Goal: Task Accomplishment & Management: Manage account settings

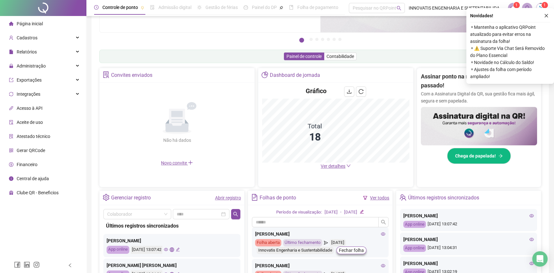
scroll to position [96, 0]
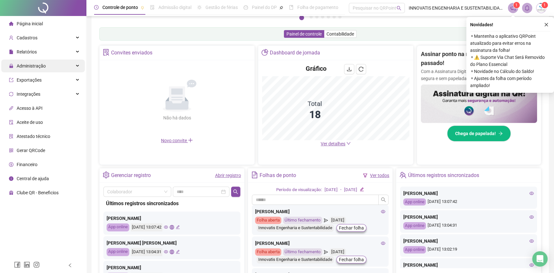
click at [40, 70] on span "Administração" at bounding box center [27, 66] width 37 height 13
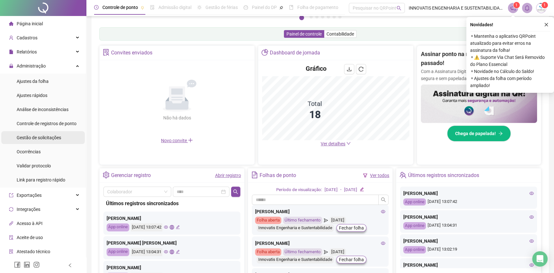
click at [45, 137] on span "Gestão de solicitações" at bounding box center [39, 137] width 45 height 5
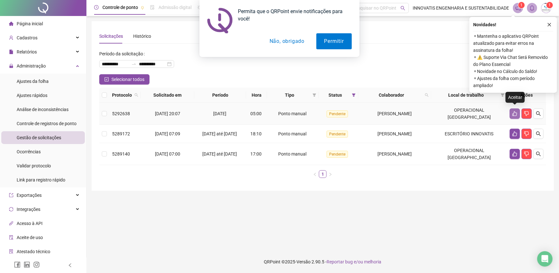
click at [515, 111] on icon "like" at bounding box center [514, 113] width 5 height 5
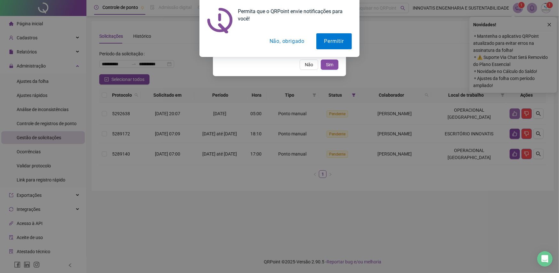
click at [321, 60] on button "Sim" at bounding box center [330, 65] width 18 height 10
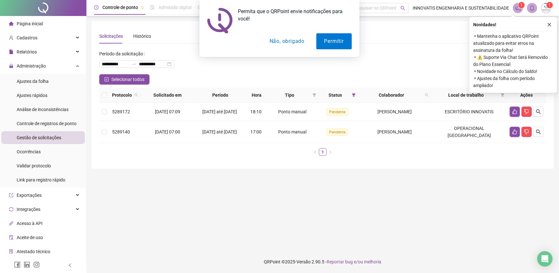
click at [288, 42] on button "Não, obrigado" at bounding box center [287, 41] width 51 height 16
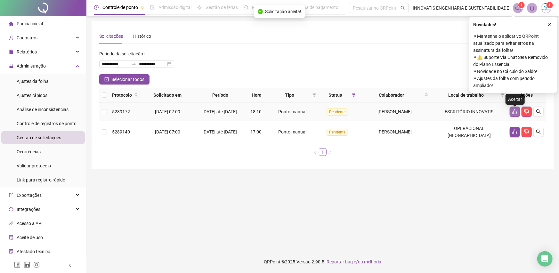
click at [512, 114] on icon "like" at bounding box center [514, 111] width 5 height 5
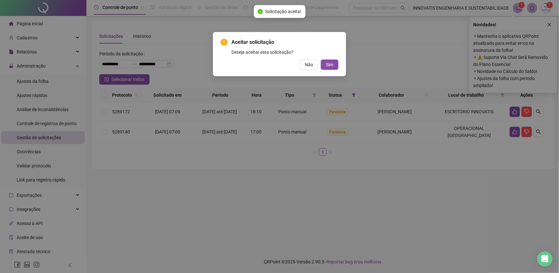
click at [321, 60] on button "Sim" at bounding box center [330, 65] width 18 height 10
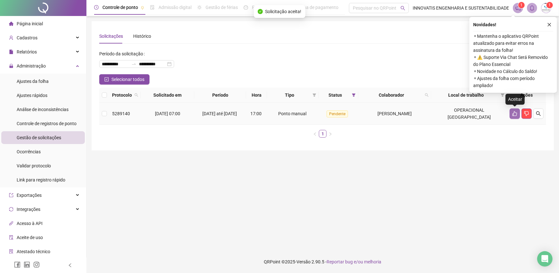
click at [512, 113] on button "button" at bounding box center [515, 114] width 10 height 10
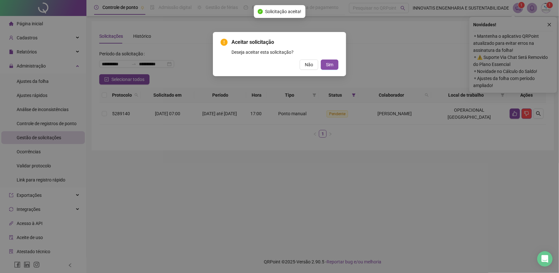
click at [321, 60] on button "Sim" at bounding box center [330, 65] width 18 height 10
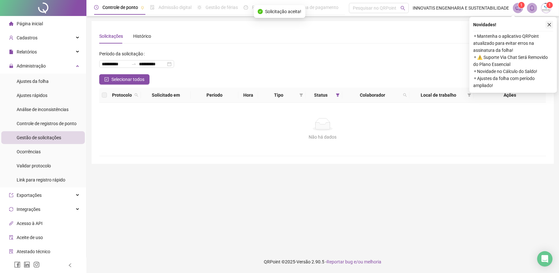
click at [548, 25] on icon "close" at bounding box center [549, 24] width 4 height 4
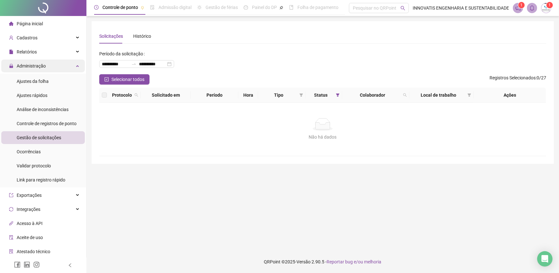
click at [38, 68] on span "Administração" at bounding box center [31, 65] width 29 height 5
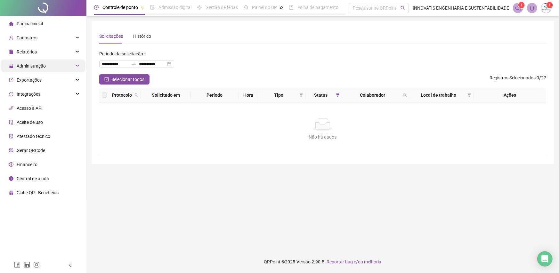
click at [38, 69] on span "Administração" at bounding box center [31, 65] width 29 height 5
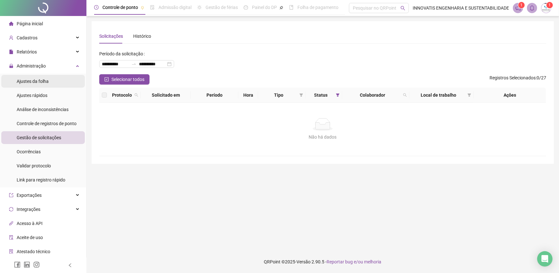
click at [43, 81] on span "Ajustes da folha" at bounding box center [33, 81] width 32 height 5
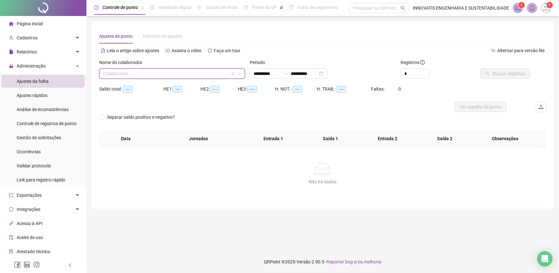
click at [156, 76] on input "search" at bounding box center [169, 74] width 132 height 10
type input "**********"
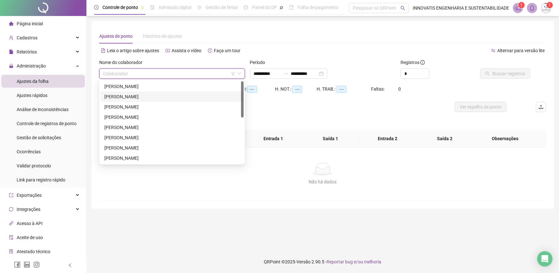
click at [202, 92] on div "[PERSON_NAME]" at bounding box center [172, 97] width 143 height 10
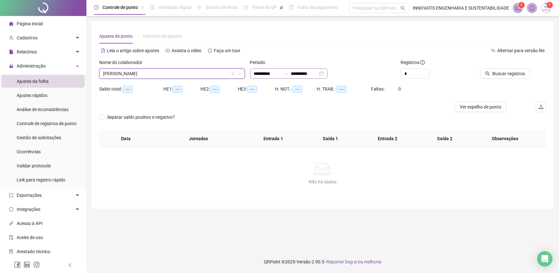
click at [328, 73] on div "**********" at bounding box center [288, 74] width 77 height 10
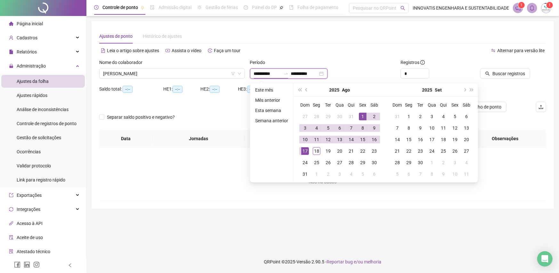
type input "**********"
click at [360, 116] on div "1" at bounding box center [363, 117] width 8 height 8
type input "**********"
click at [317, 150] on div "18" at bounding box center [317, 151] width 8 height 8
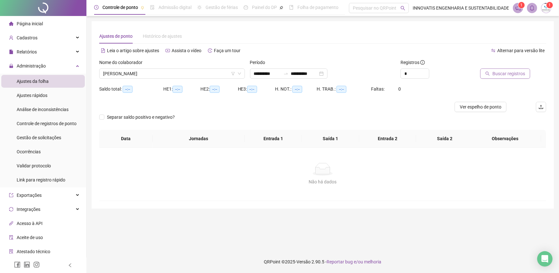
click at [503, 75] on span "Buscar registros" at bounding box center [508, 73] width 33 height 7
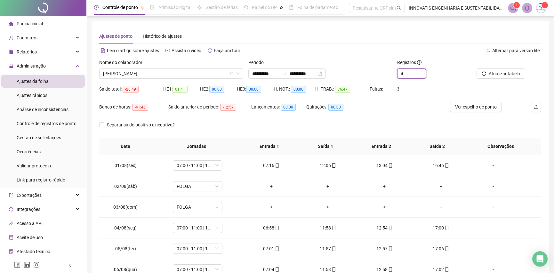
type input "*"
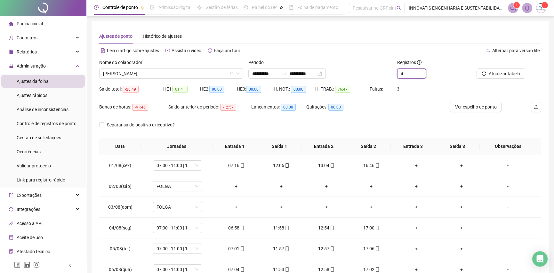
click at [426, 73] on span "Increase Value" at bounding box center [426, 71] width 0 height 5
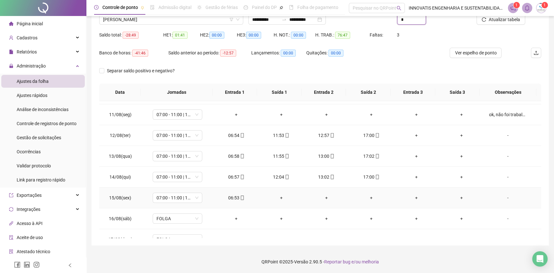
scroll to position [237, 0]
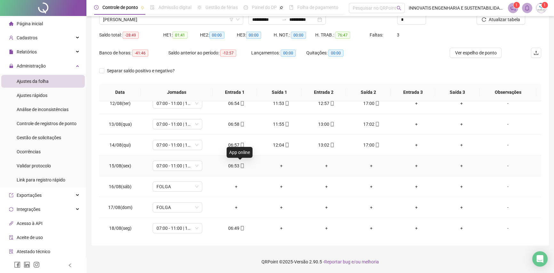
click at [241, 165] on icon "mobile" at bounding box center [242, 166] width 3 height 4
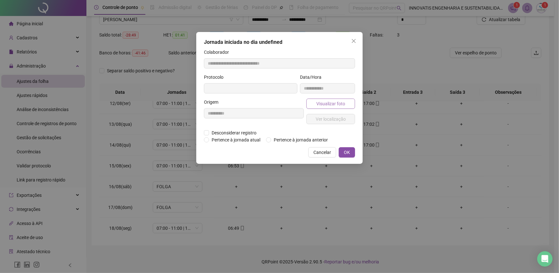
type input "**********"
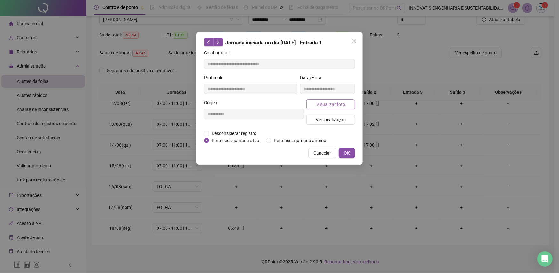
click at [323, 103] on span "Visualizar foto" at bounding box center [330, 104] width 29 height 7
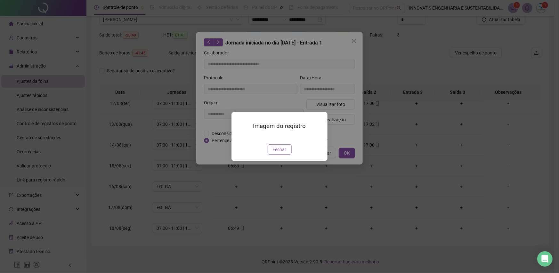
click at [284, 153] on span "Fechar" at bounding box center [280, 149] width 14 height 7
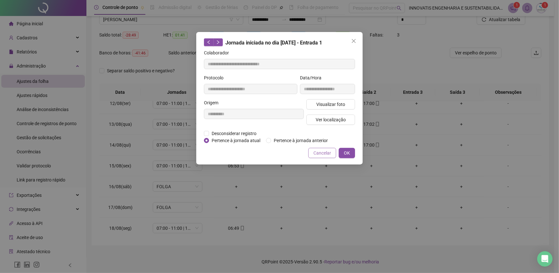
click at [319, 150] on span "Cancelar" at bounding box center [322, 153] width 18 height 7
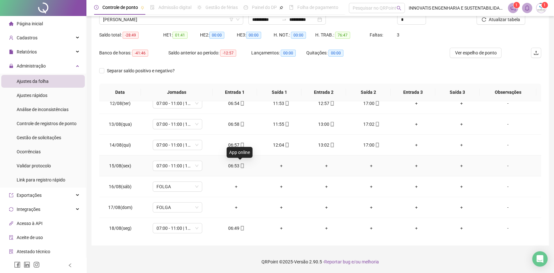
click at [240, 165] on icon "mobile" at bounding box center [242, 166] width 4 height 4
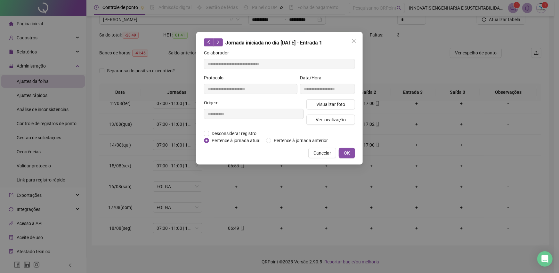
drag, startPoint x: 240, startPoint y: 165, endPoint x: 197, endPoint y: 177, distance: 44.6
click at [197, 177] on div "**********" at bounding box center [279, 136] width 559 height 273
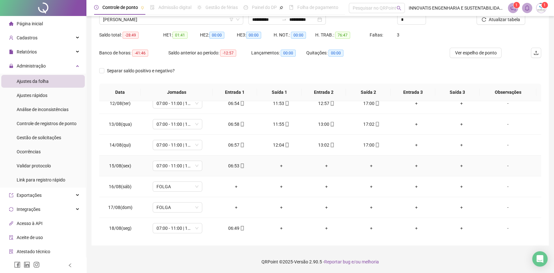
click at [240, 167] on icon "mobile" at bounding box center [242, 166] width 4 height 4
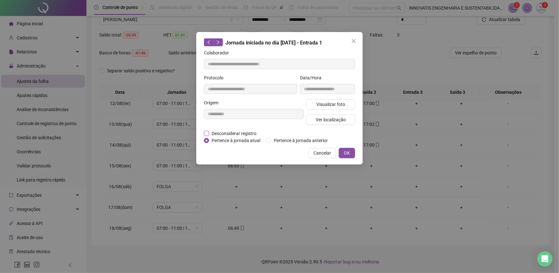
click at [242, 133] on span "Desconsiderar registro" at bounding box center [234, 133] width 50 height 7
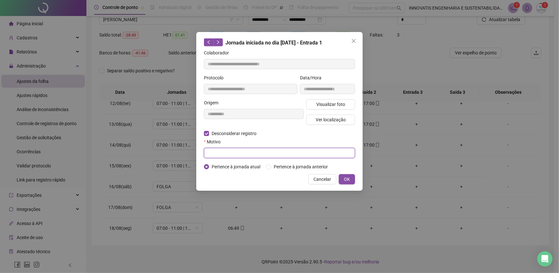
click at [269, 152] on input "text" at bounding box center [279, 153] width 151 height 10
type input "**********"
click at [352, 183] on button "OK" at bounding box center [347, 179] width 16 height 10
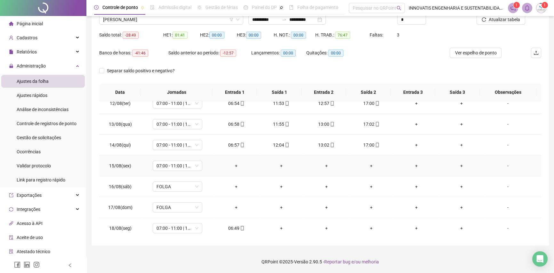
click at [504, 167] on div "-" at bounding box center [508, 165] width 38 height 7
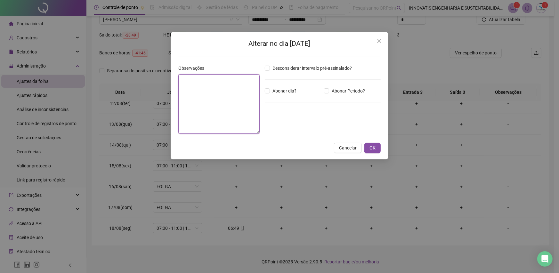
click at [233, 101] on textarea at bounding box center [218, 104] width 81 height 60
type textarea "*"
type textarea "**********"
click at [374, 148] on span "OK" at bounding box center [372, 147] width 6 height 7
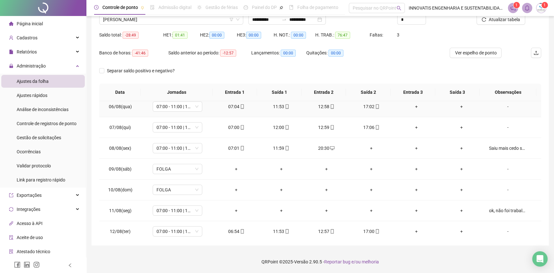
scroll to position [109, 0]
click at [499, 146] on div "Saiu mais cedo sem autorização para viajar, registrou o ponto na rodoviária;" at bounding box center [508, 148] width 38 height 7
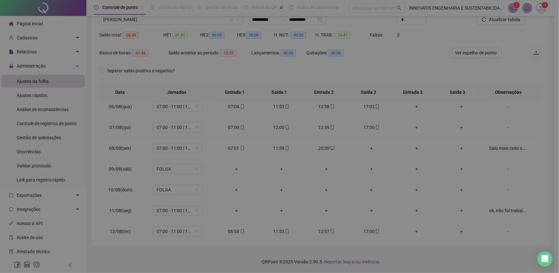
type textarea "**********"
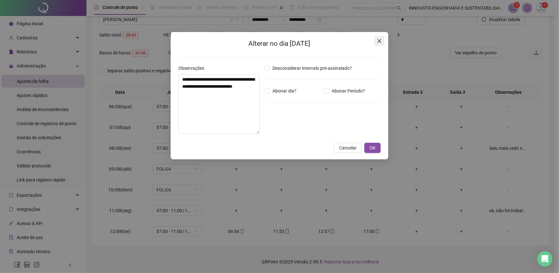
click at [380, 41] on icon "close" at bounding box center [379, 41] width 4 height 4
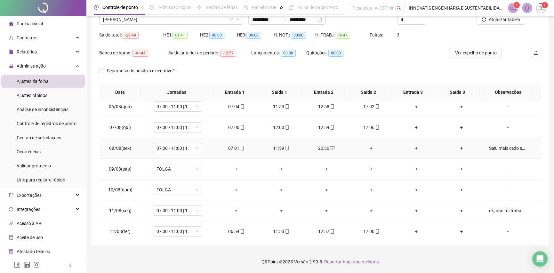
click at [323, 147] on div "20:30" at bounding box center [326, 148] width 35 height 7
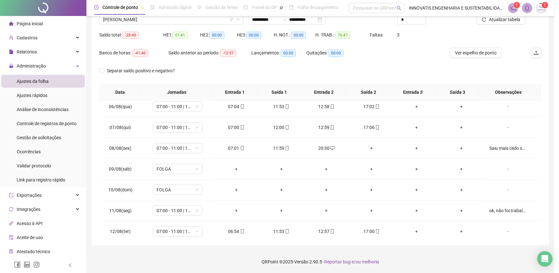
type input "**********"
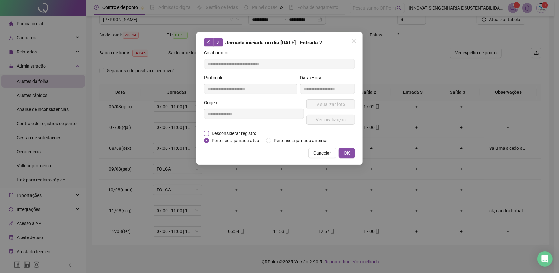
click at [251, 133] on span "Desconsiderar registro" at bounding box center [234, 133] width 50 height 7
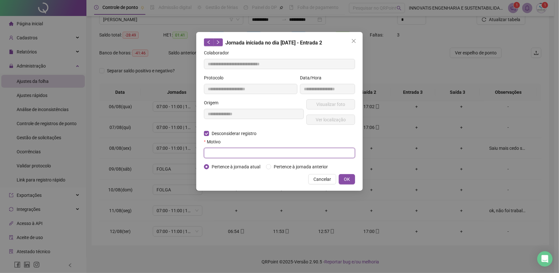
click at [265, 156] on input "text" at bounding box center [279, 153] width 151 height 10
type input "*******"
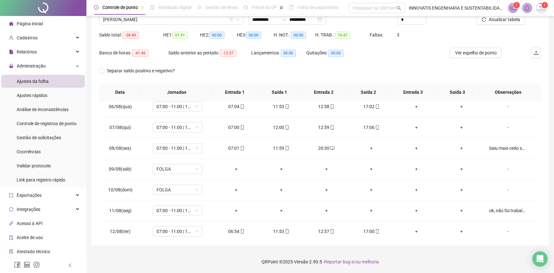
scroll to position [22, 0]
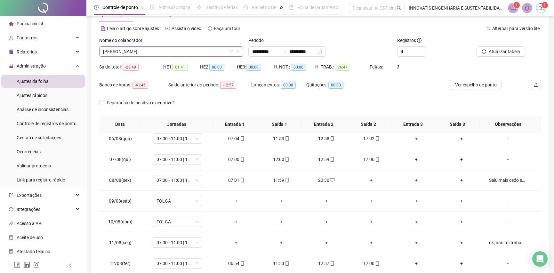
click at [218, 51] on span "[PERSON_NAME]" at bounding box center [171, 52] width 136 height 10
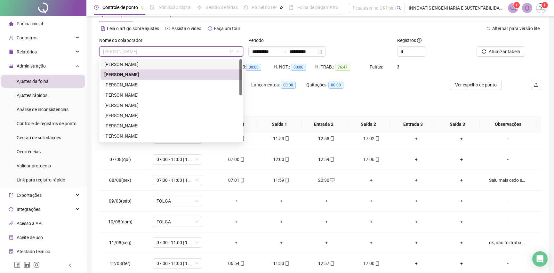
click at [210, 64] on div "[PERSON_NAME]" at bounding box center [171, 64] width 134 height 7
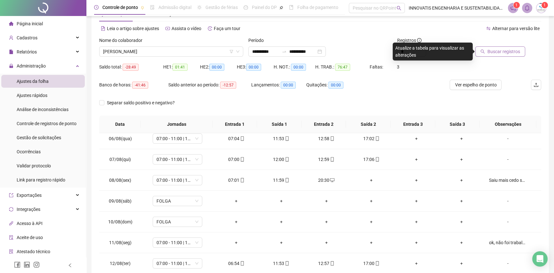
click at [484, 50] on icon "search" at bounding box center [483, 51] width 4 height 4
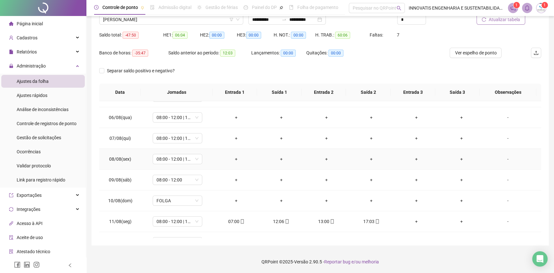
scroll to position [109, 0]
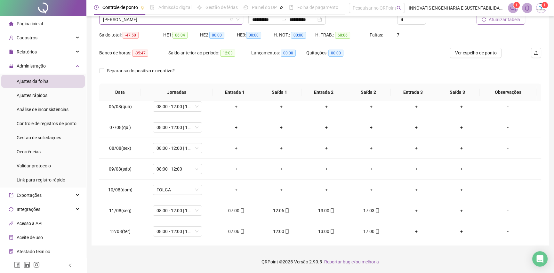
click at [167, 21] on span "[PERSON_NAME]" at bounding box center [171, 20] width 136 height 10
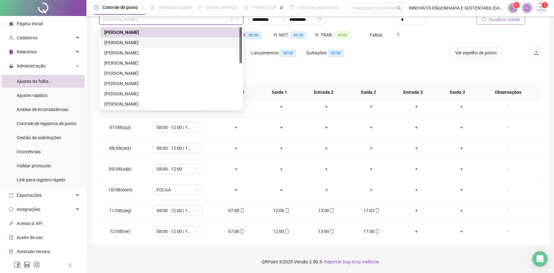
click at [186, 39] on div "[PERSON_NAME]" at bounding box center [171, 42] width 134 height 7
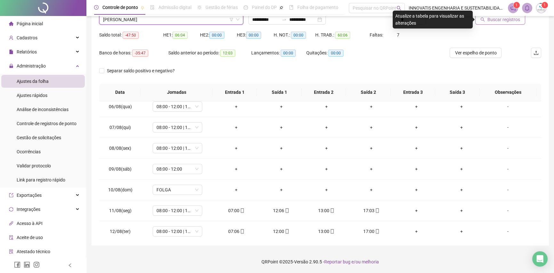
click at [492, 21] on span "Buscar registros" at bounding box center [504, 19] width 33 height 7
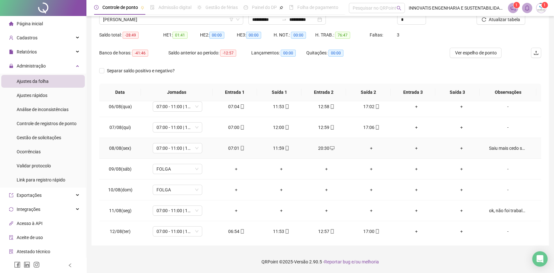
click at [326, 149] on div "20:30" at bounding box center [326, 148] width 35 height 7
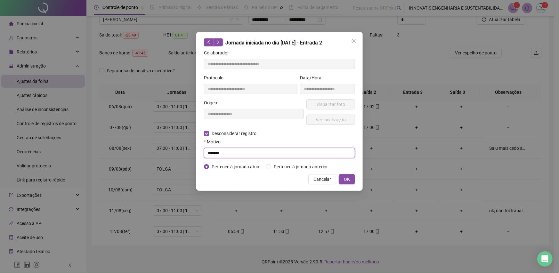
click at [231, 154] on input "*******" at bounding box center [279, 153] width 151 height 10
type input "*"
click at [214, 154] on input "**********" at bounding box center [279, 153] width 151 height 10
type input "**********"
click at [350, 179] on button "OK" at bounding box center [347, 179] width 16 height 10
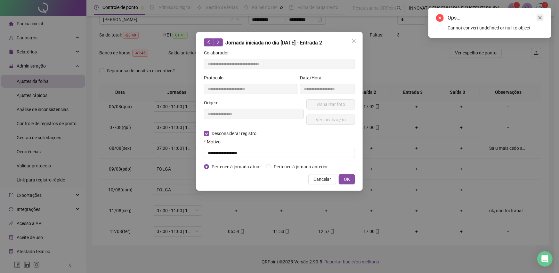
click at [538, 18] on icon "close" at bounding box center [540, 17] width 4 height 4
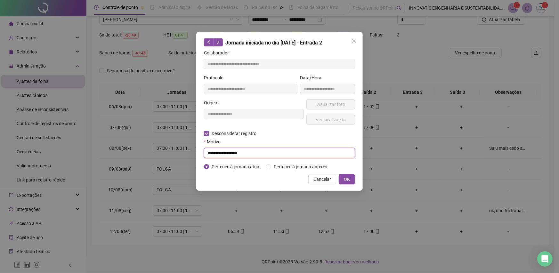
click at [269, 152] on input "**********" at bounding box center [279, 153] width 151 height 10
click at [346, 180] on span "OK" at bounding box center [347, 179] width 6 height 7
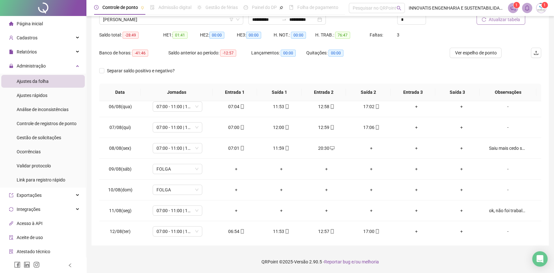
click at [507, 18] on span "Atualizar tabela" at bounding box center [504, 19] width 31 height 7
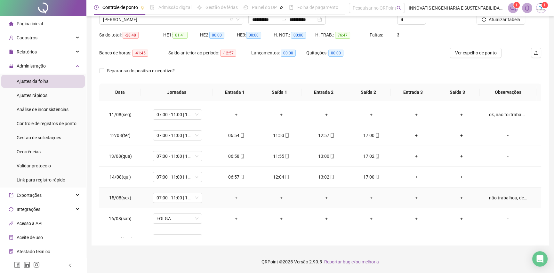
scroll to position [237, 0]
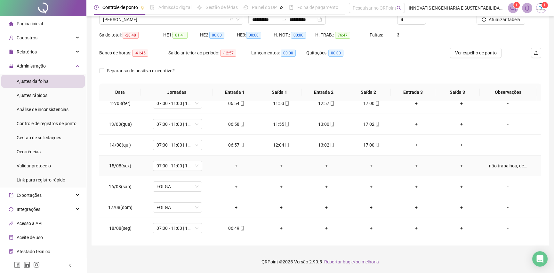
click at [509, 165] on div "não trabalhou, devido a não usar o EPI, se lesionou;" at bounding box center [508, 165] width 38 height 7
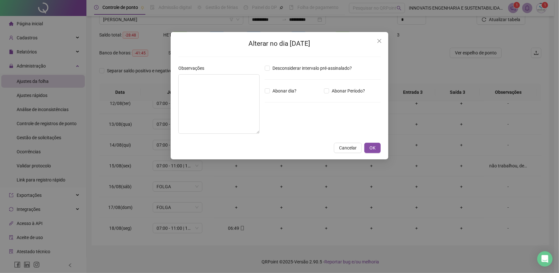
type textarea "**********"
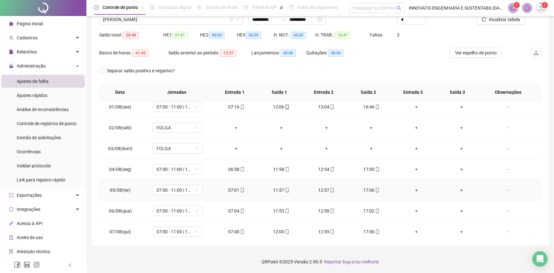
scroll to position [0, 0]
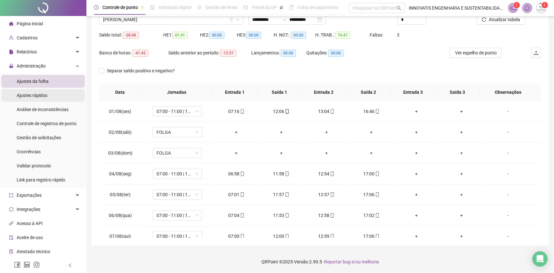
click at [53, 99] on li "Ajustes rápidos" at bounding box center [43, 95] width 84 height 13
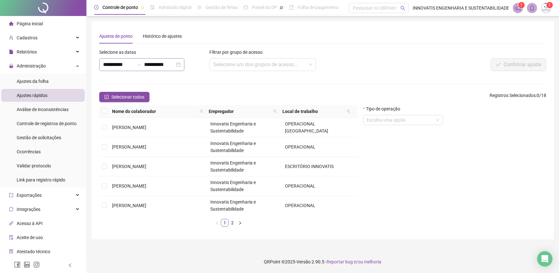
click at [144, 65] on div at bounding box center [139, 64] width 10 height 5
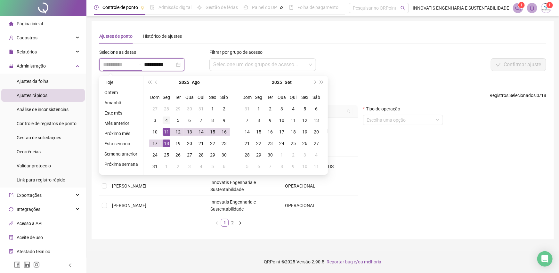
type input "**********"
click at [165, 120] on div "4" at bounding box center [167, 121] width 8 height 8
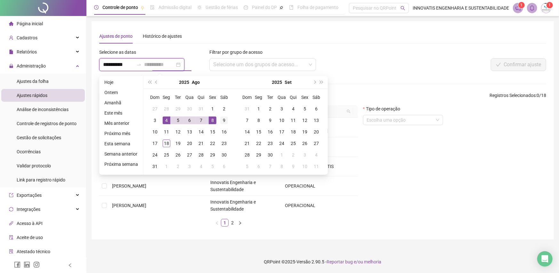
type input "**********"
click at [221, 120] on div "9" at bounding box center [224, 121] width 8 height 8
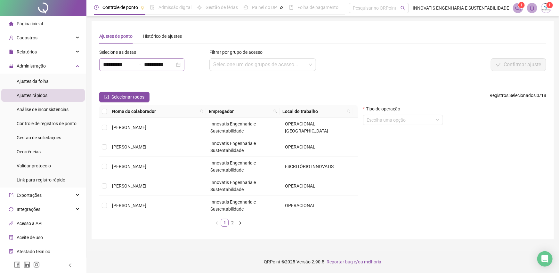
click at [136, 69] on div "**********" at bounding box center [141, 64] width 85 height 13
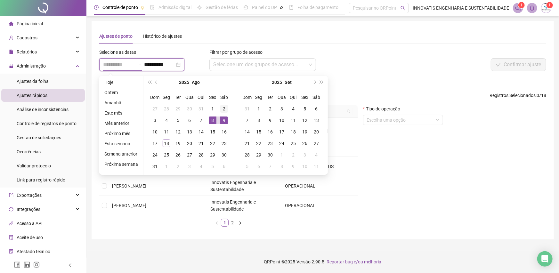
type input "**********"
click at [220, 109] on div "2" at bounding box center [224, 109] width 8 height 8
click at [222, 120] on div "9" at bounding box center [224, 121] width 8 height 8
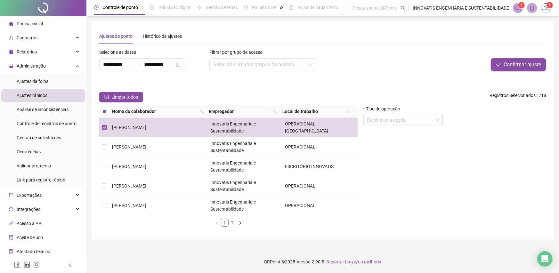
click at [391, 121] on input "search" at bounding box center [400, 120] width 67 height 10
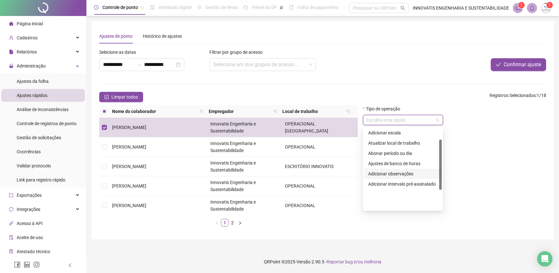
scroll to position [19, 0]
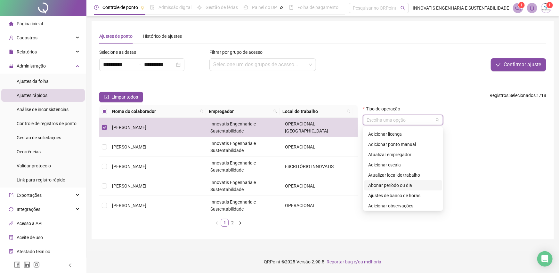
click at [397, 185] on div "Abonar período ou dia" at bounding box center [403, 185] width 70 height 7
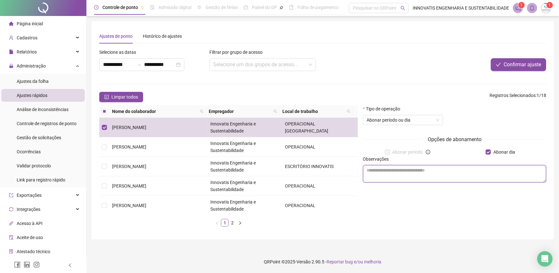
click at [424, 176] on textarea at bounding box center [454, 173] width 183 height 17
type textarea "*"
type textarea "**********"
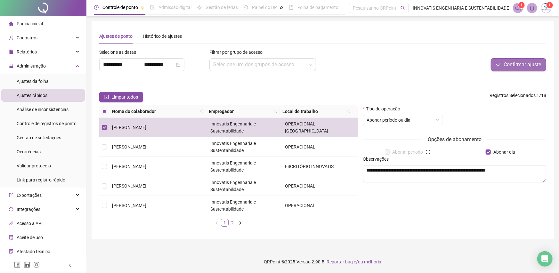
click at [503, 67] on button "Confirmar ajuste" at bounding box center [518, 64] width 55 height 13
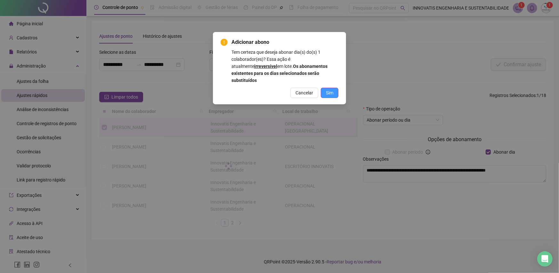
click at [330, 89] on span "Sim" at bounding box center [329, 92] width 7 height 7
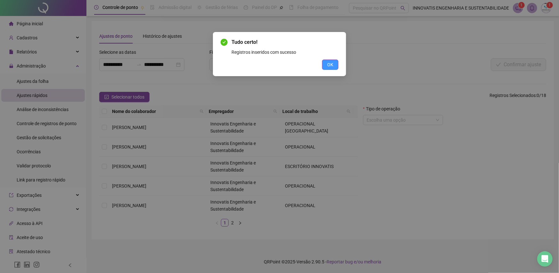
click at [331, 65] on span "OK" at bounding box center [330, 64] width 6 height 7
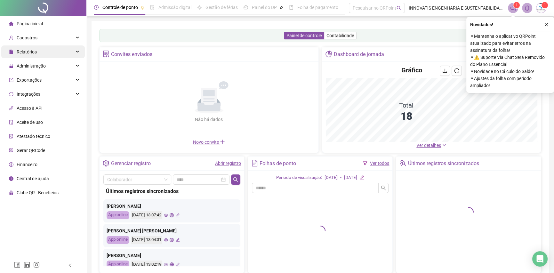
click at [39, 53] on div "Relatórios" at bounding box center [43, 51] width 84 height 13
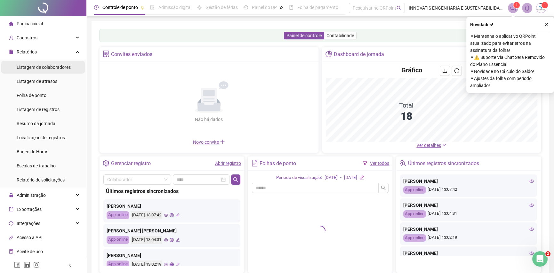
click at [37, 67] on span "Listagem de colaboradores" at bounding box center [44, 67] width 54 height 5
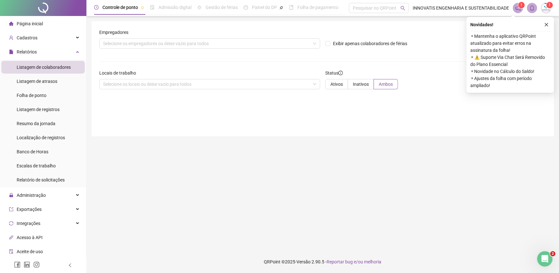
click at [36, 65] on span "Listagem de colaboradores" at bounding box center [44, 67] width 54 height 5
click at [37, 56] on div "Relatórios" at bounding box center [43, 51] width 84 height 13
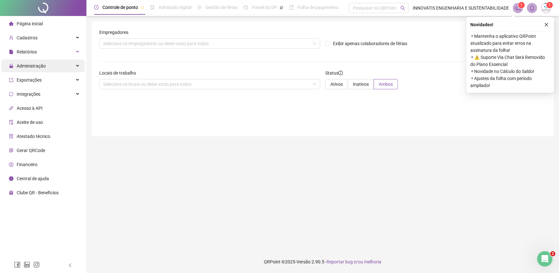
click at [37, 66] on span "Administração" at bounding box center [31, 65] width 29 height 5
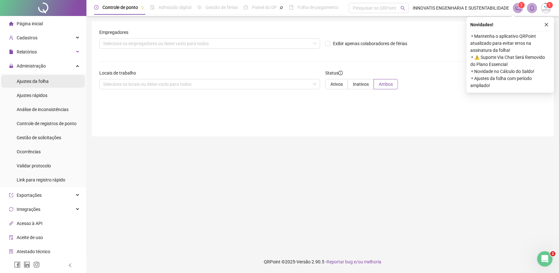
click at [37, 83] on span "Ajustes da folha" at bounding box center [33, 81] width 32 height 5
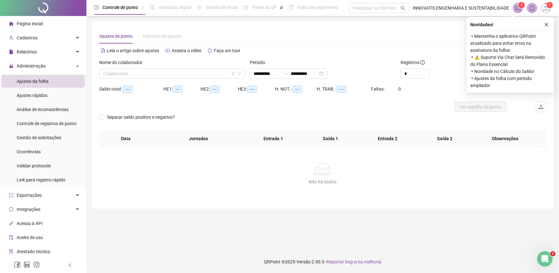
type input "**********"
click at [183, 77] on input "search" at bounding box center [169, 74] width 132 height 10
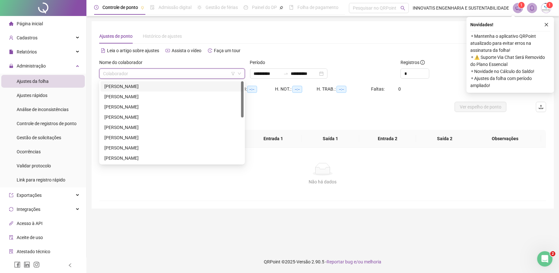
click at [173, 90] on div "[PERSON_NAME]" at bounding box center [171, 86] width 135 height 7
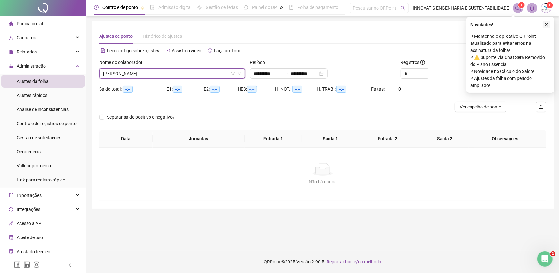
click at [547, 23] on icon "close" at bounding box center [546, 24] width 4 height 4
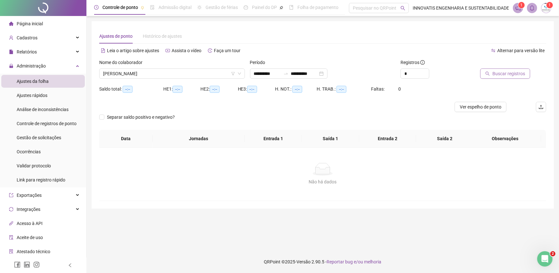
click at [527, 71] on button "Buscar registros" at bounding box center [505, 74] width 50 height 10
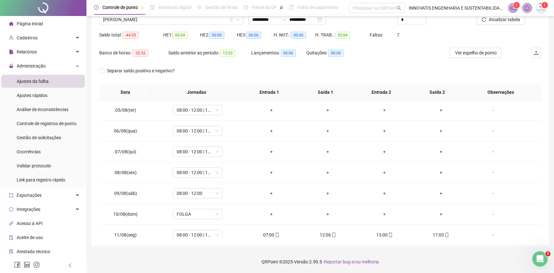
scroll to position [96, 0]
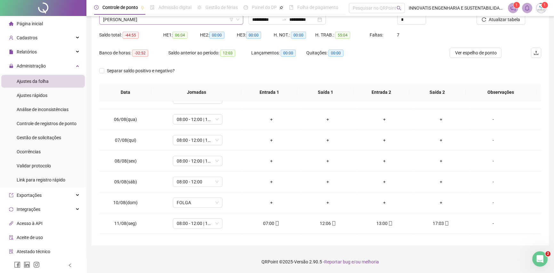
click at [160, 19] on span "[PERSON_NAME]" at bounding box center [171, 20] width 136 height 10
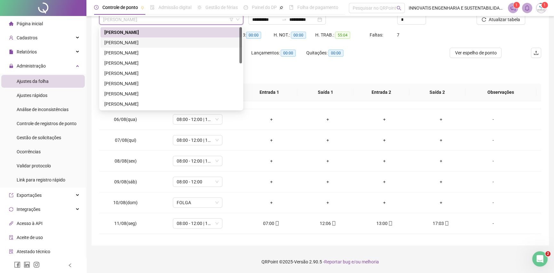
click at [162, 42] on div "[PERSON_NAME]" at bounding box center [171, 42] width 134 height 7
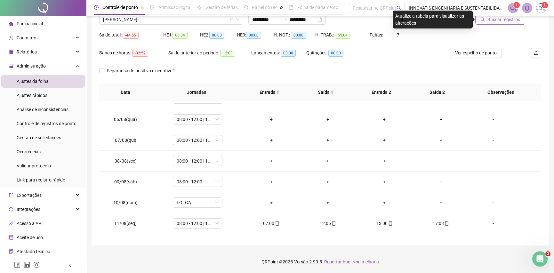
click at [497, 18] on span "Buscar registros" at bounding box center [504, 19] width 33 height 7
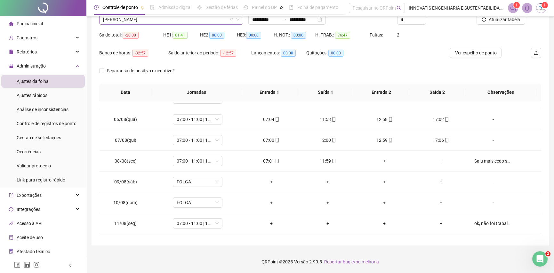
click at [166, 21] on span "[PERSON_NAME]" at bounding box center [171, 20] width 136 height 10
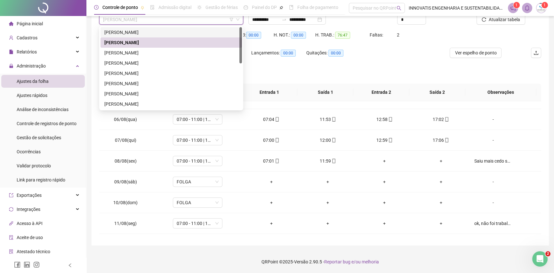
click at [169, 33] on div "[PERSON_NAME]" at bounding box center [171, 32] width 134 height 7
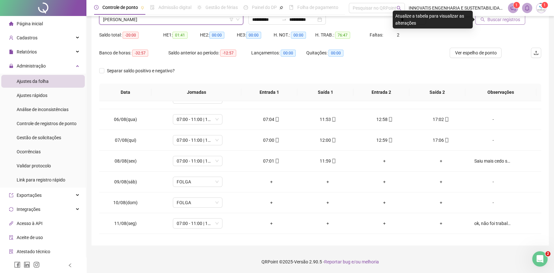
click at [494, 19] on span "Buscar registros" at bounding box center [504, 19] width 33 height 7
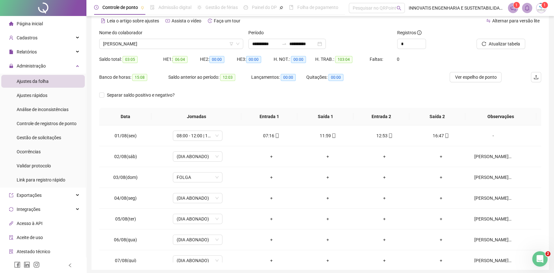
scroll to position [54, 0]
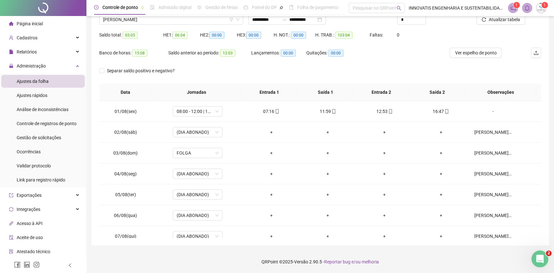
click at [544, 261] on div "Abertura do Messenger da Intercom" at bounding box center [539, 257] width 21 height 21
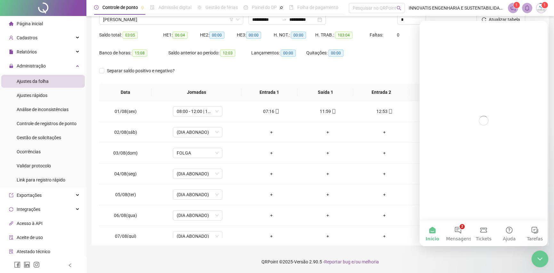
scroll to position [0, 0]
click at [544, 261] on div "Encerramento do Messenger da Intercom" at bounding box center [538, 257] width 15 height 15
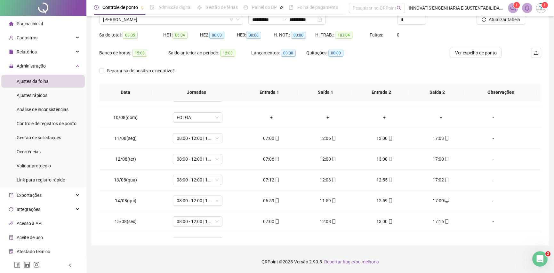
scroll to position [216, 0]
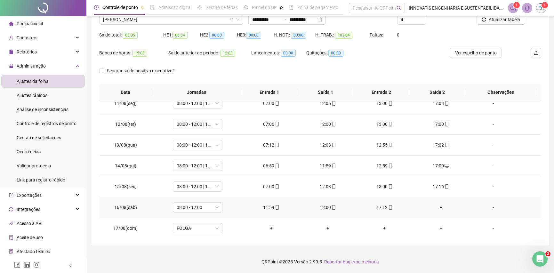
click at [440, 206] on div "+" at bounding box center [441, 207] width 46 height 7
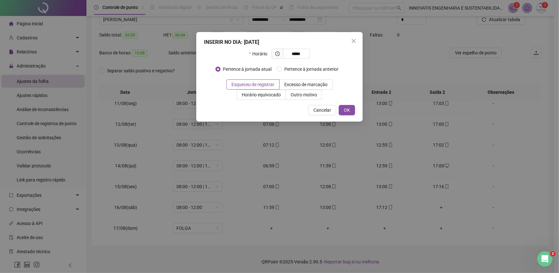
type input "*****"
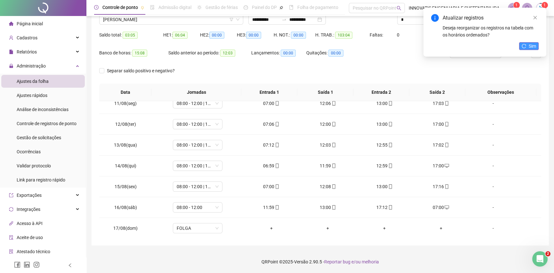
click at [530, 47] on span "Sim" at bounding box center [532, 46] width 7 height 7
